Goal: Task Accomplishment & Management: Complete application form

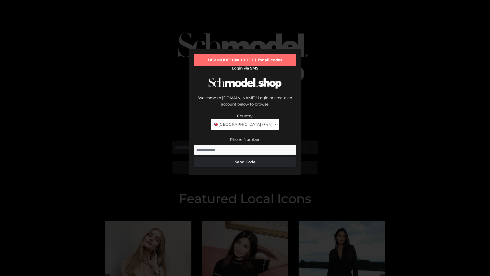
click at [245, 145] on input "Phone Number:" at bounding box center [245, 150] width 102 height 10
type input "**********"
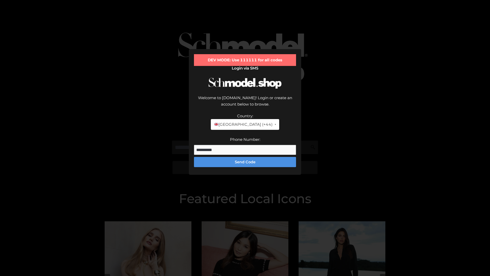
click at [245, 157] on button "Send Code" at bounding box center [245, 162] width 102 height 10
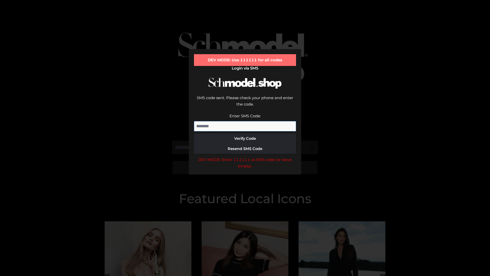
click at [245, 121] on input "Enter SMS Code:" at bounding box center [245, 126] width 102 height 10
type input "******"
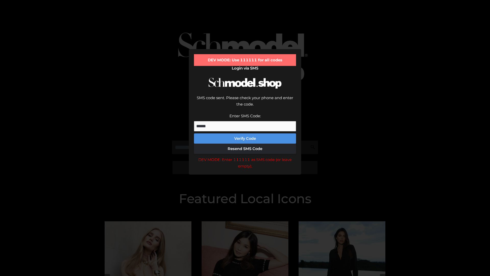
click at [245, 133] on button "Verify Code" at bounding box center [245, 138] width 102 height 10
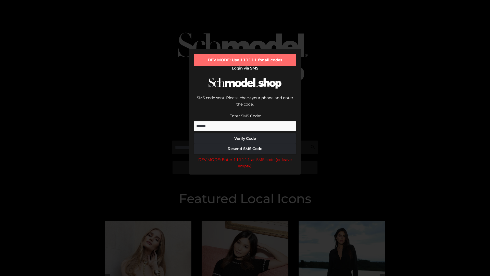
click at [245, 156] on div "DEV MODE: Enter 111111 as SMS code (or leave empty)." at bounding box center [245, 162] width 102 height 13
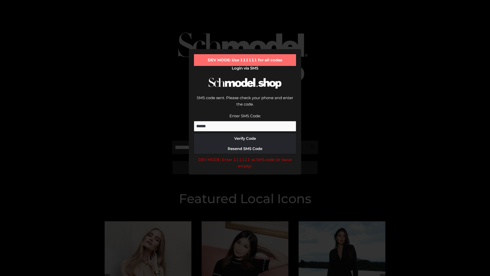
click at [245, 156] on div "DEV MODE: Enter 111111 as SMS code (or leave empty)." at bounding box center [245, 162] width 102 height 13
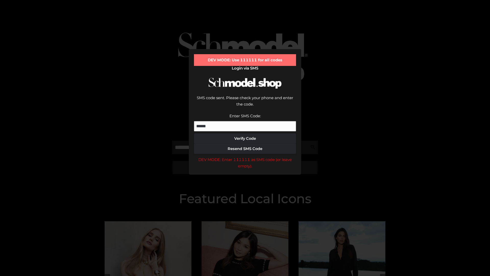
click at [245, 156] on div "DEV MODE: Enter 111111 as SMS code (or leave empty)." at bounding box center [245, 162] width 102 height 13
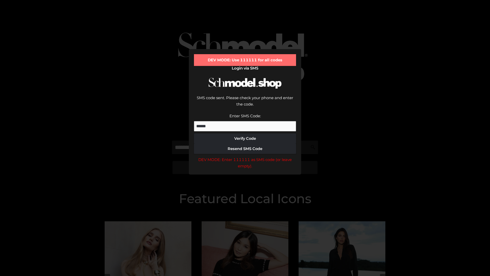
click at [245, 156] on div "DEV MODE: Enter 111111 as SMS code (or leave empty)." at bounding box center [245, 162] width 102 height 13
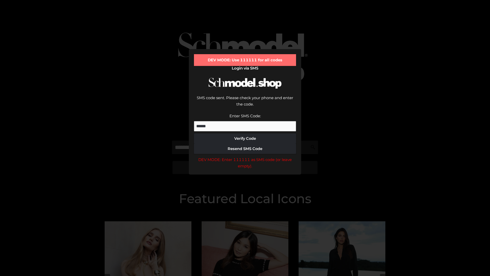
click at [245, 156] on div "DEV MODE: Enter 111111 as SMS code (or leave empty)." at bounding box center [245, 162] width 102 height 13
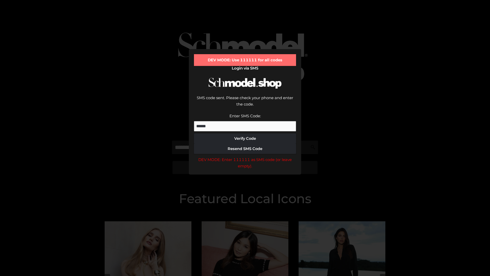
click at [245, 156] on div "DEV MODE: Enter 111111 as SMS code (or leave empty)." at bounding box center [245, 162] width 102 height 13
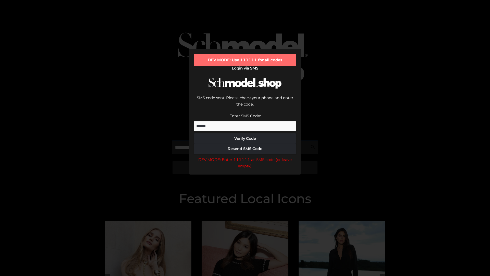
scroll to position [0, 26]
click at [245, 156] on div "DEV MODE: Enter 111111 as SMS code (or leave empty)." at bounding box center [245, 162] width 102 height 13
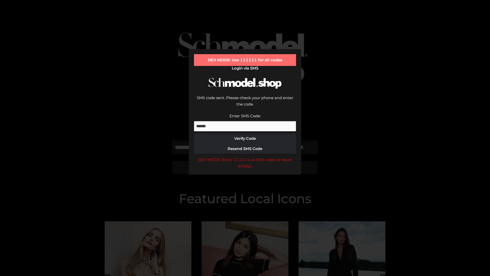
click at [245, 156] on div "DEV MODE: Enter 111111 as SMS code (or leave empty)." at bounding box center [245, 162] width 102 height 13
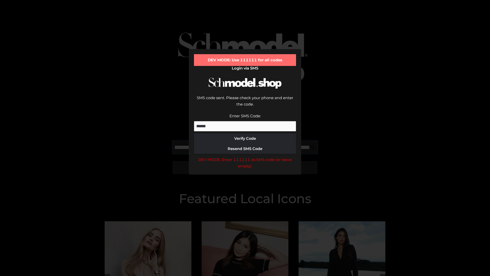
scroll to position [0, 56]
click at [245, 156] on div "DEV MODE: Enter 111111 as SMS code (or leave empty)." at bounding box center [245, 162] width 102 height 13
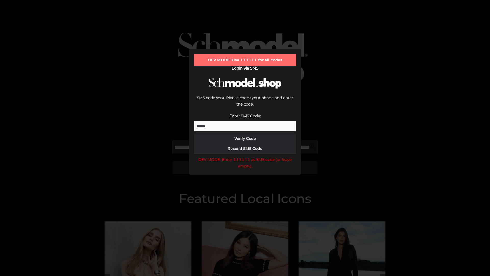
type input "**********"
